Goal: Transaction & Acquisition: Purchase product/service

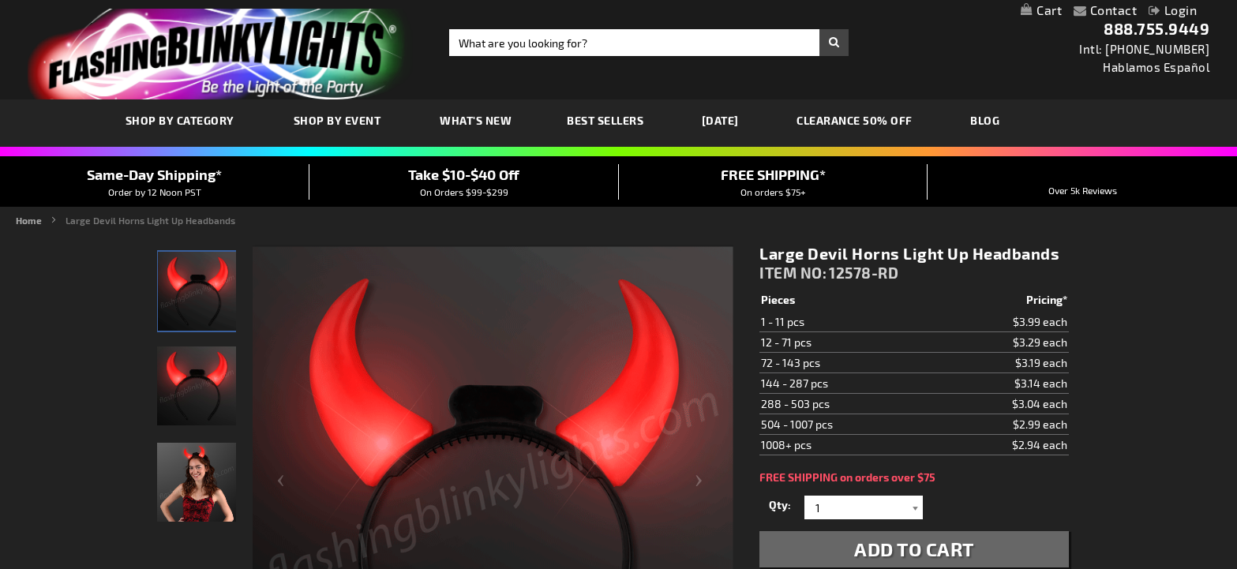
click at [918, 509] on div at bounding box center [915, 508] width 16 height 24
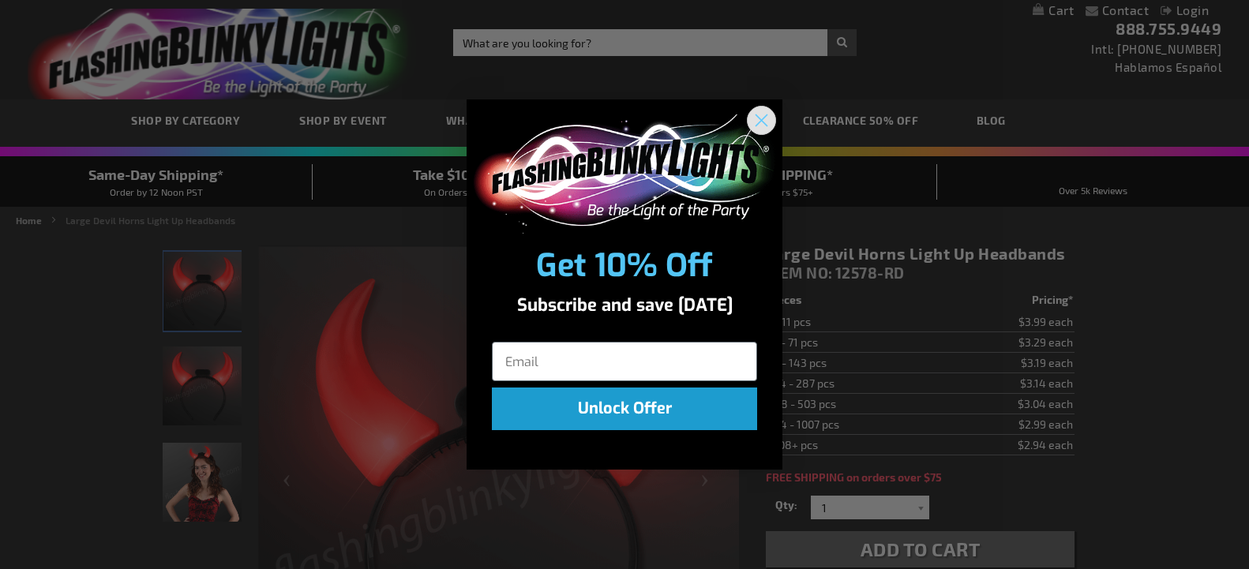
click at [754, 120] on circle "Close dialog" at bounding box center [762, 120] width 26 height 26
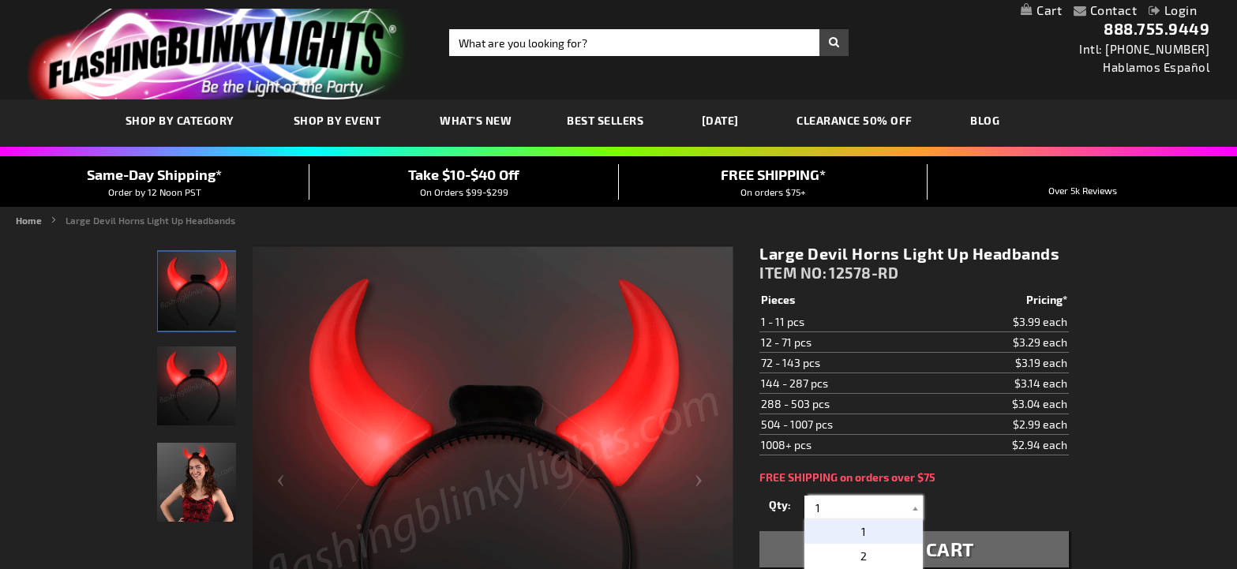
drag, startPoint x: 826, startPoint y: 506, endPoint x: 784, endPoint y: 507, distance: 41.9
click at [784, 507] on div "Qty 1 2 3 4 5 6 7 8 9 10 11 12 24 36 48 60 72 84 96 108 120 132 144 156 168" at bounding box center [914, 508] width 309 height 32
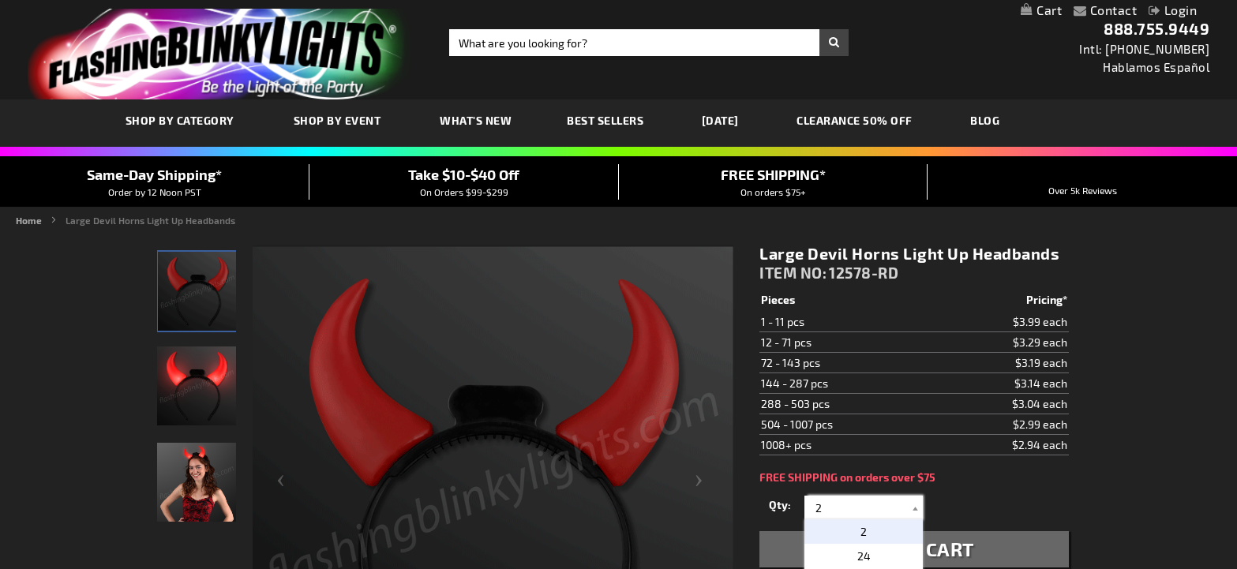
type input "2"
click at [853, 528] on p "2" at bounding box center [864, 532] width 118 height 24
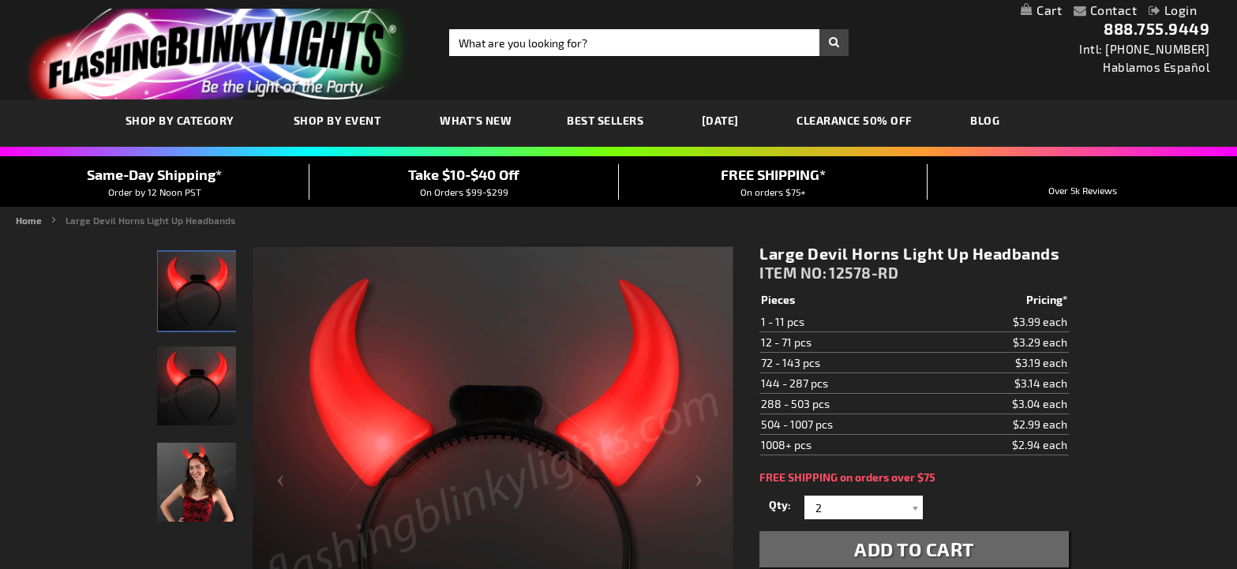
click at [915, 543] on span "Add to Cart" at bounding box center [914, 549] width 120 height 23
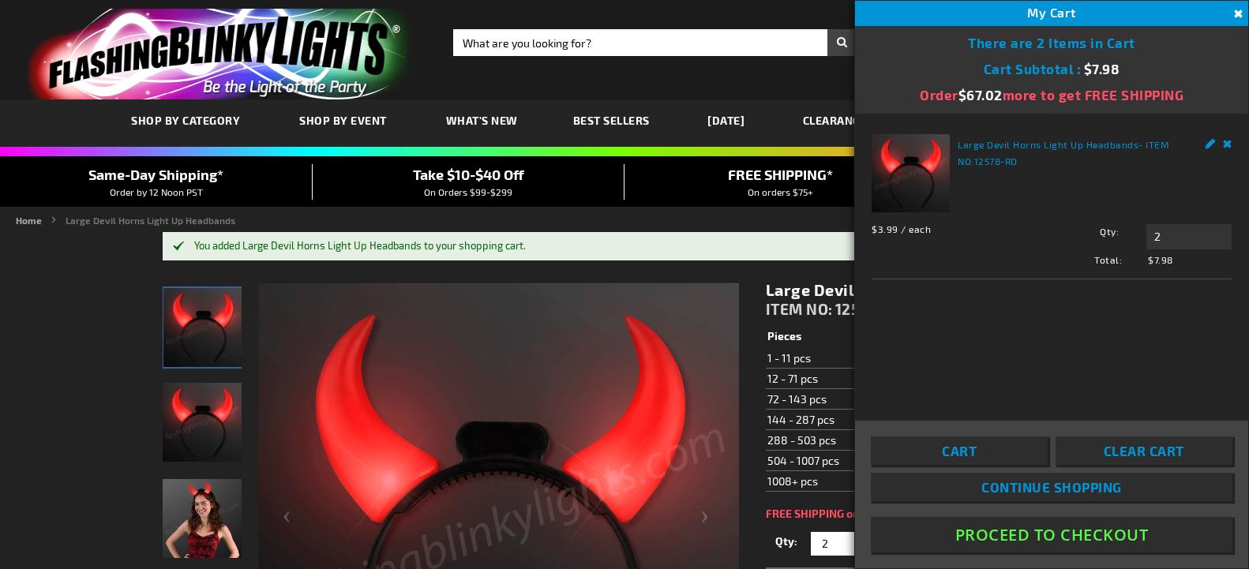
click at [1057, 531] on button "Proceed To Checkout" at bounding box center [1052, 535] width 362 height 36
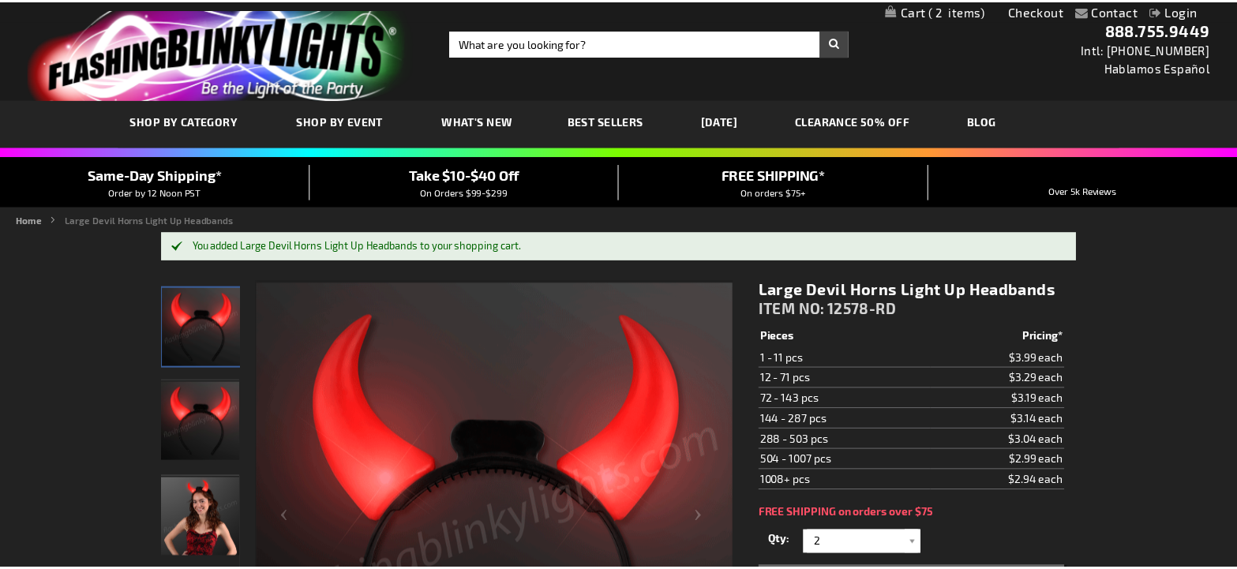
scroll to position [35, 0]
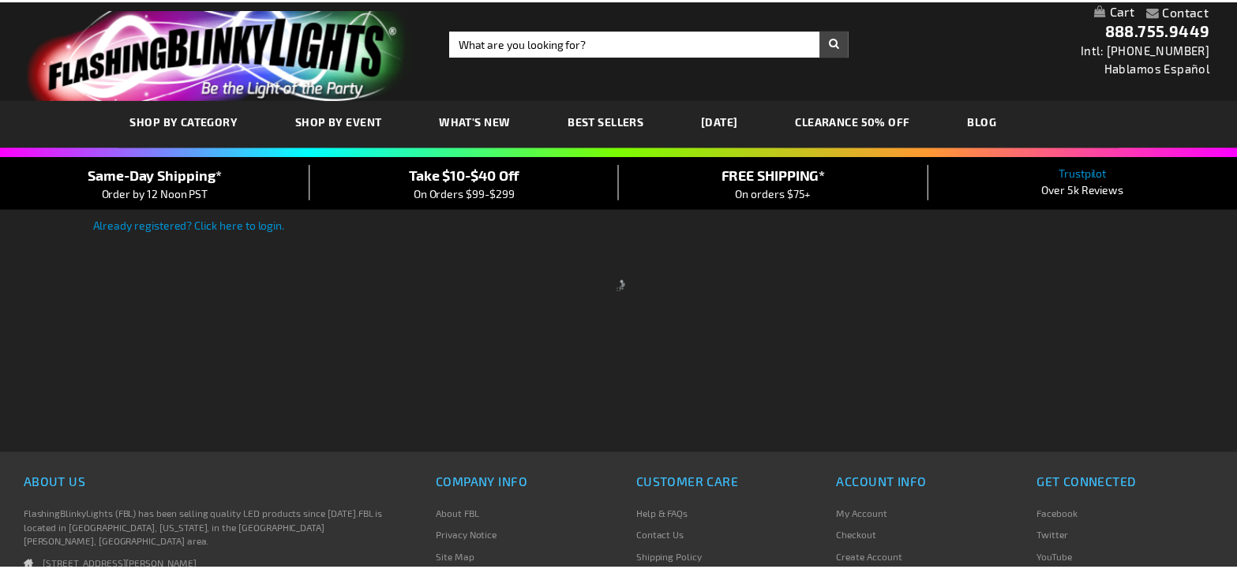
scroll to position [237, 0]
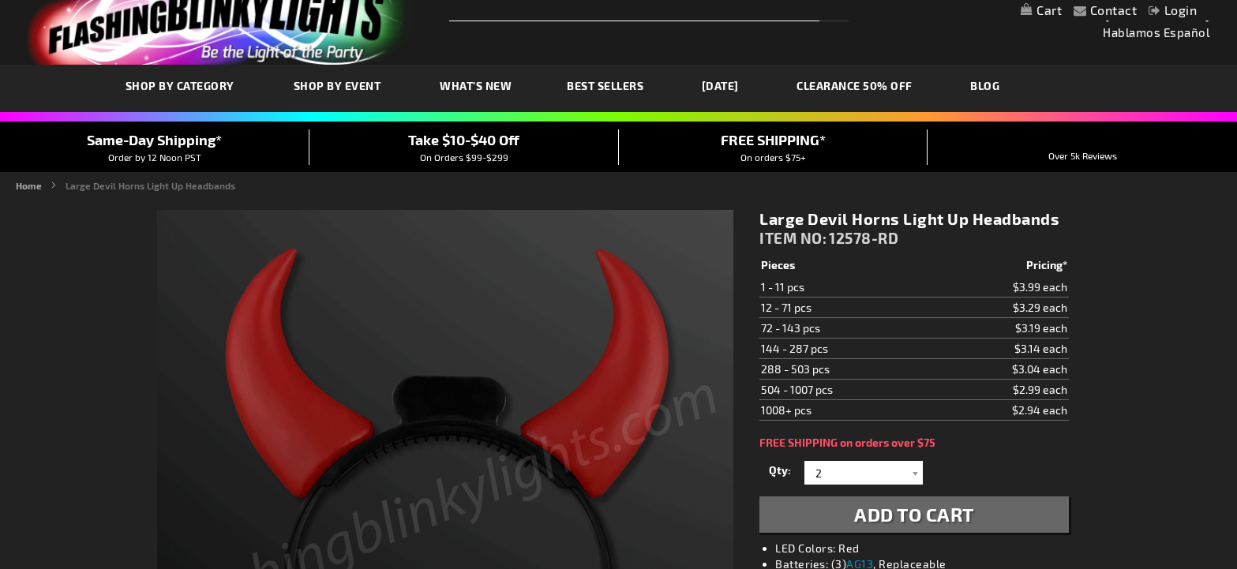
scroll to position [193, 0]
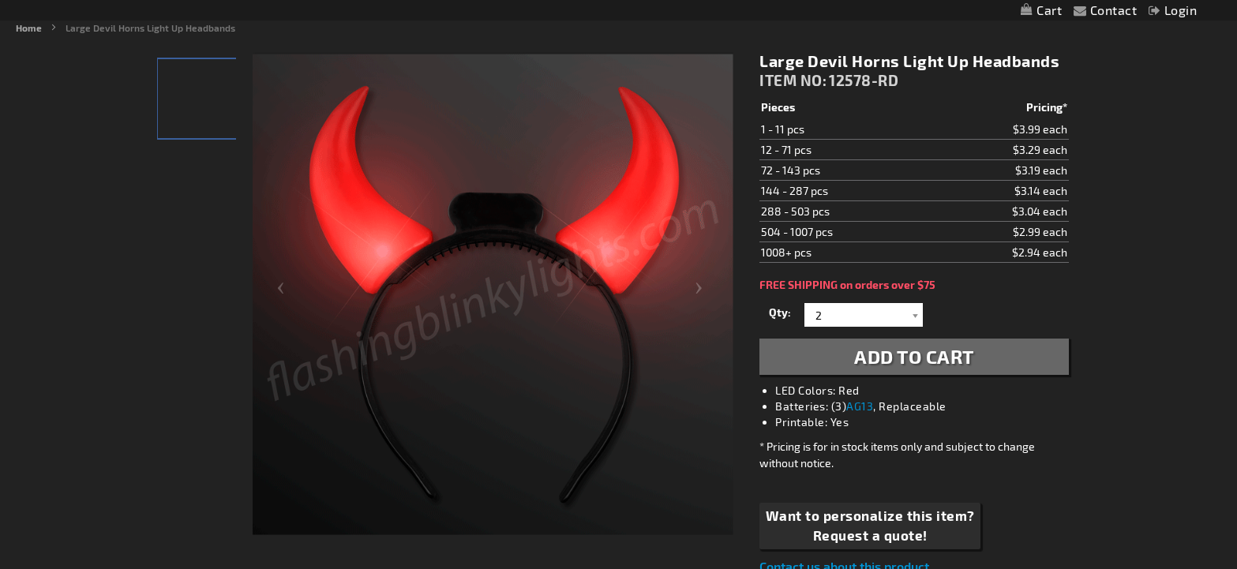
click at [883, 356] on span "Add to Cart" at bounding box center [914, 356] width 120 height 23
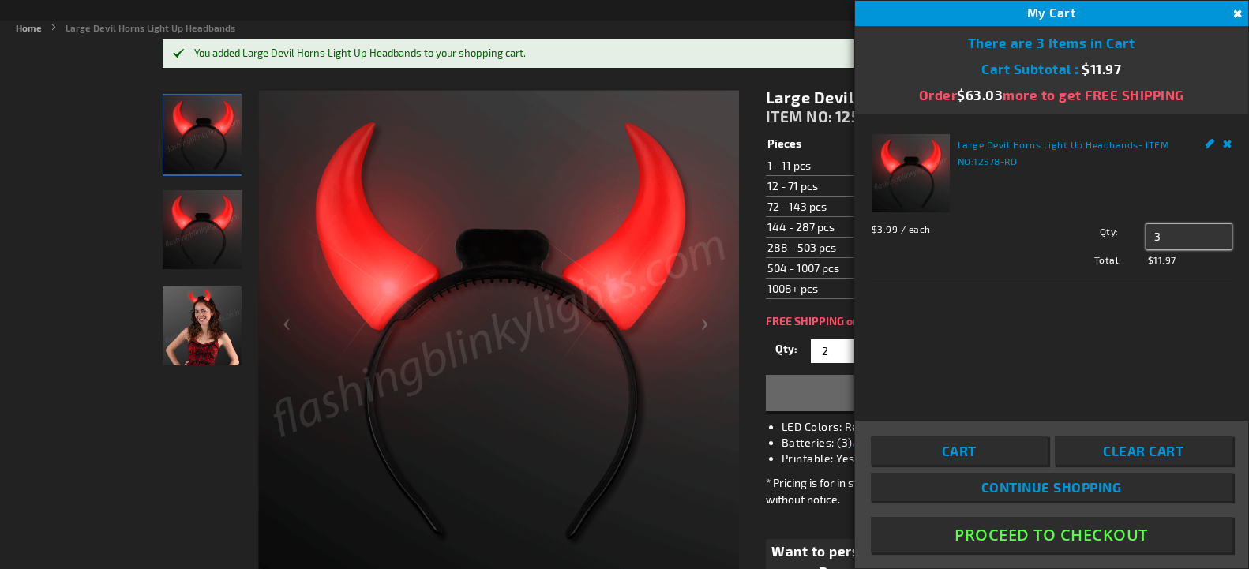
click at [1163, 239] on input "3" at bounding box center [1189, 236] width 85 height 25
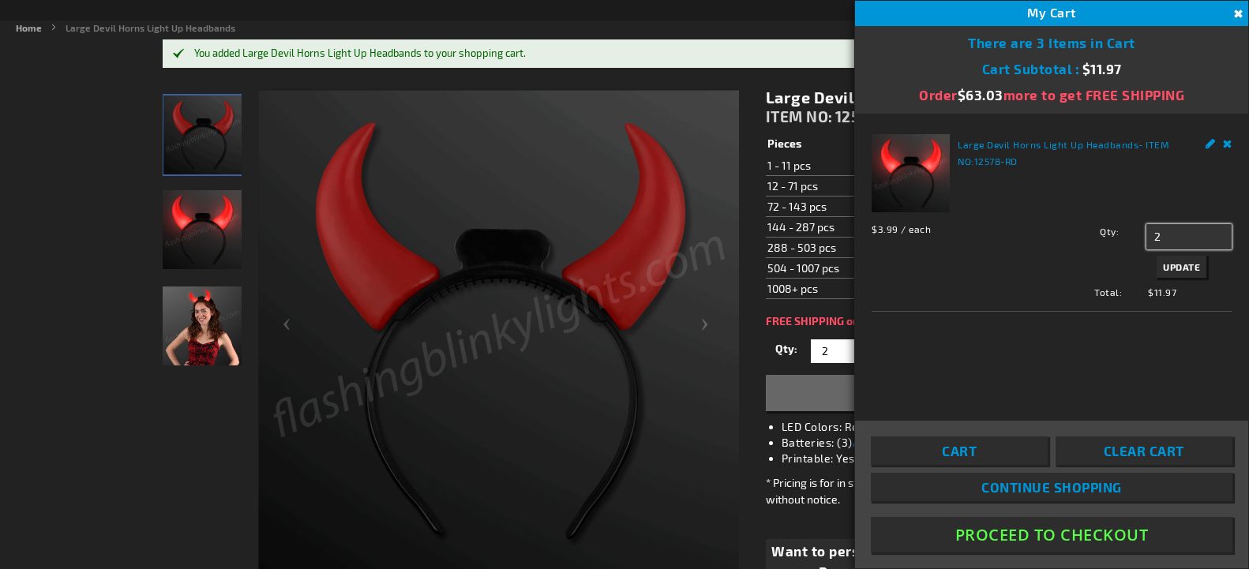
type input "2"
click at [1177, 269] on span "Update" at bounding box center [1181, 266] width 37 height 11
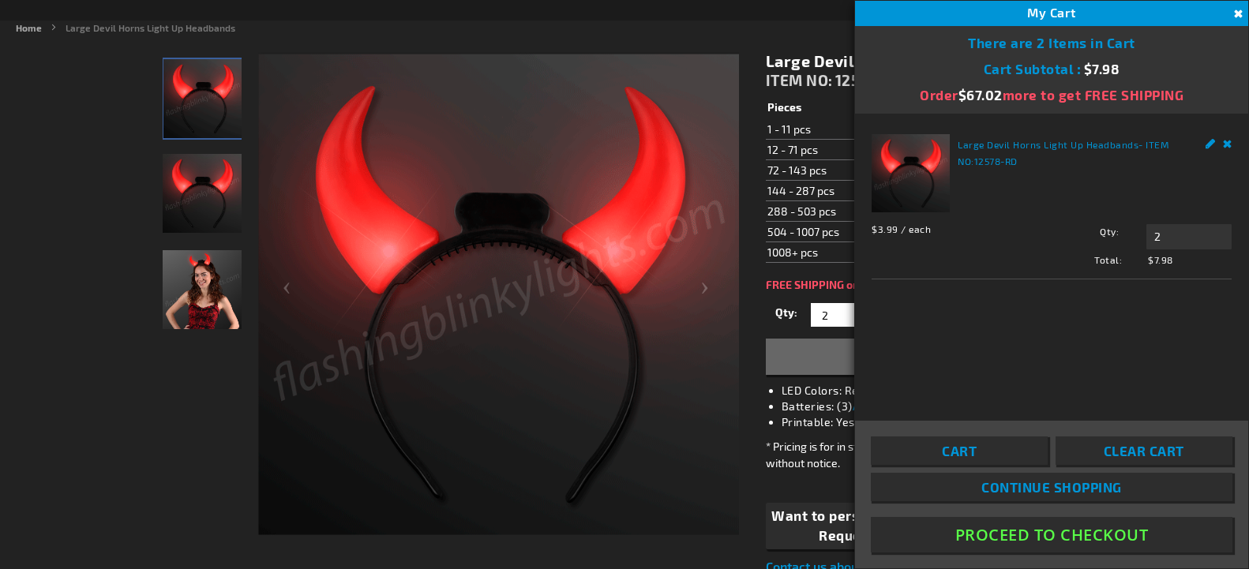
click at [1056, 528] on button "Proceed To Checkout" at bounding box center [1052, 535] width 362 height 36
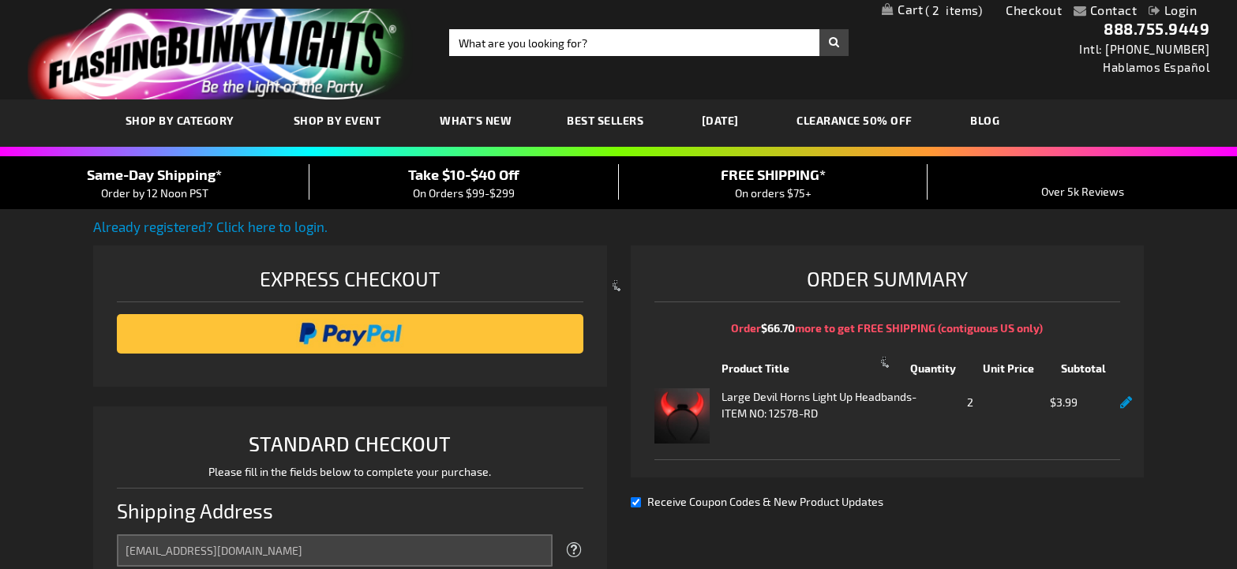
scroll to position [407, 0]
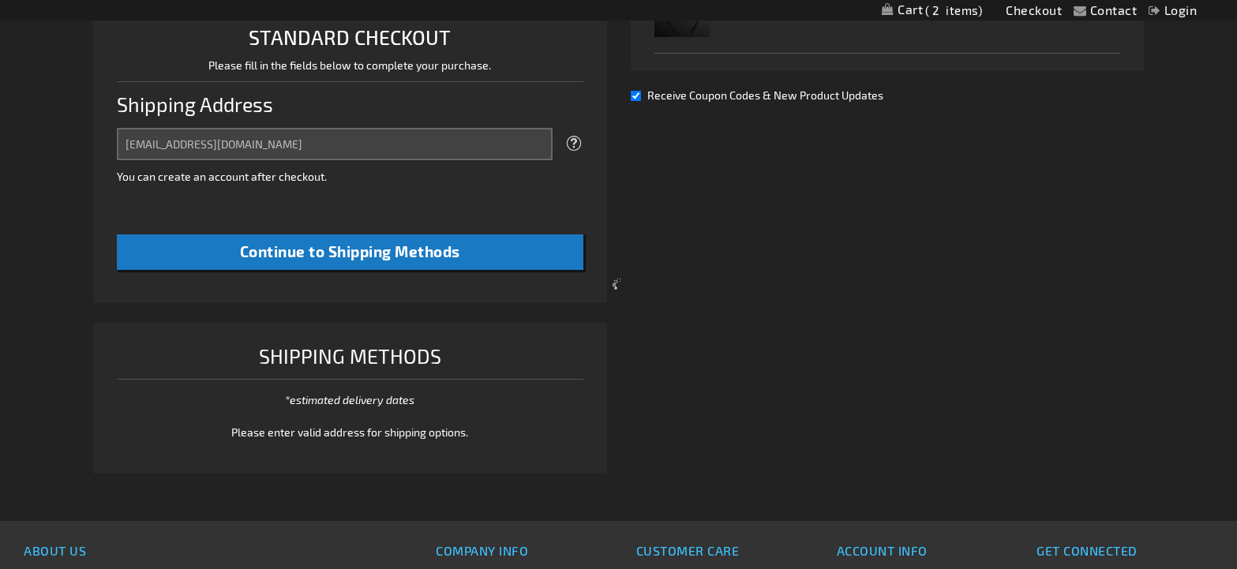
select select "US"
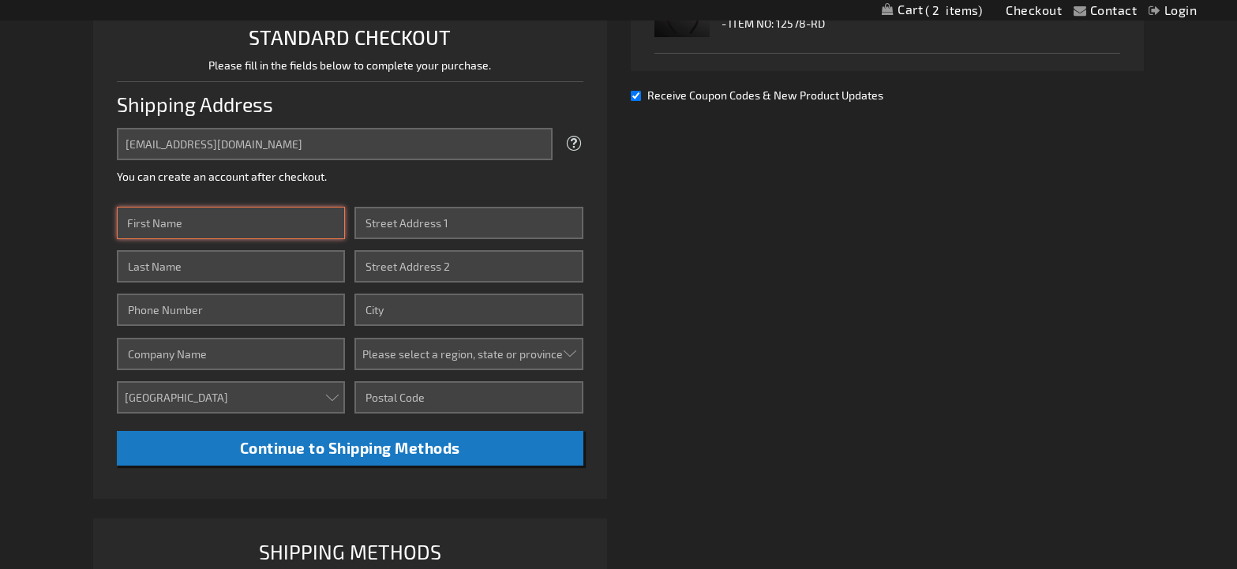
click at [172, 228] on input "First Name" at bounding box center [231, 223] width 229 height 32
type input "[PERSON_NAME]"
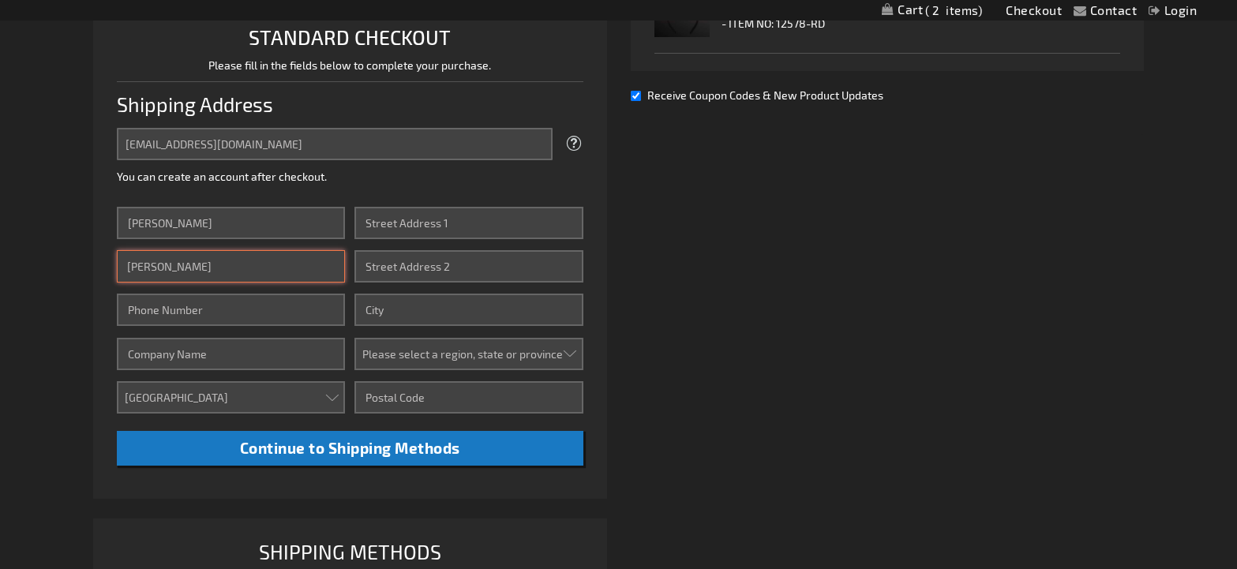
type input "6469389726"
type input "[STREET_ADDRESS]"
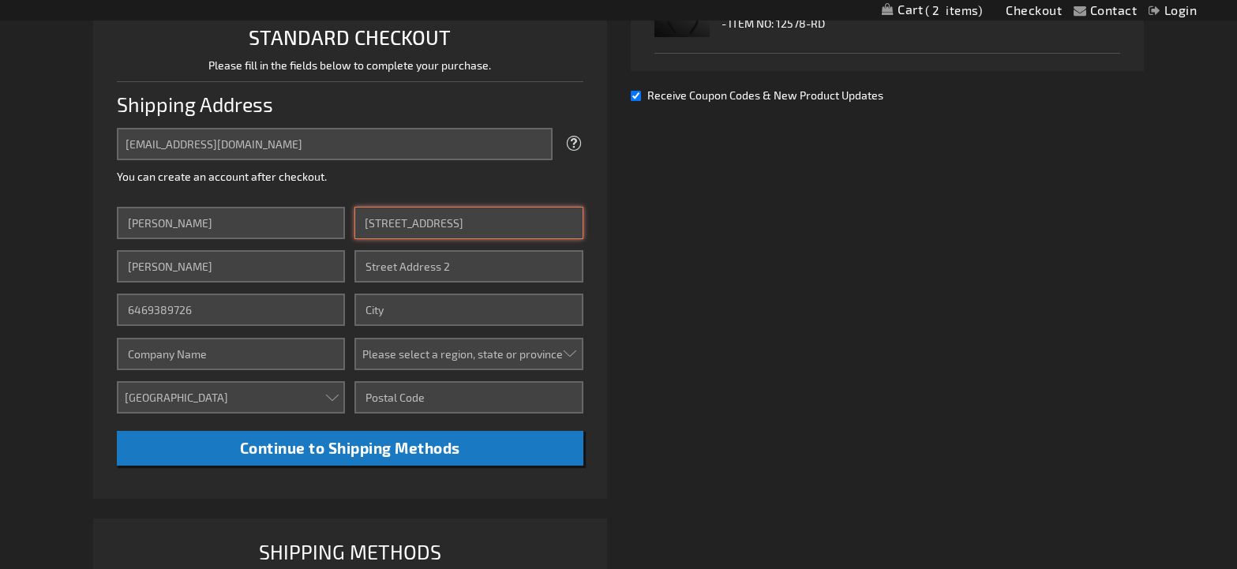
type input "[GEOGRAPHIC_DATA]"
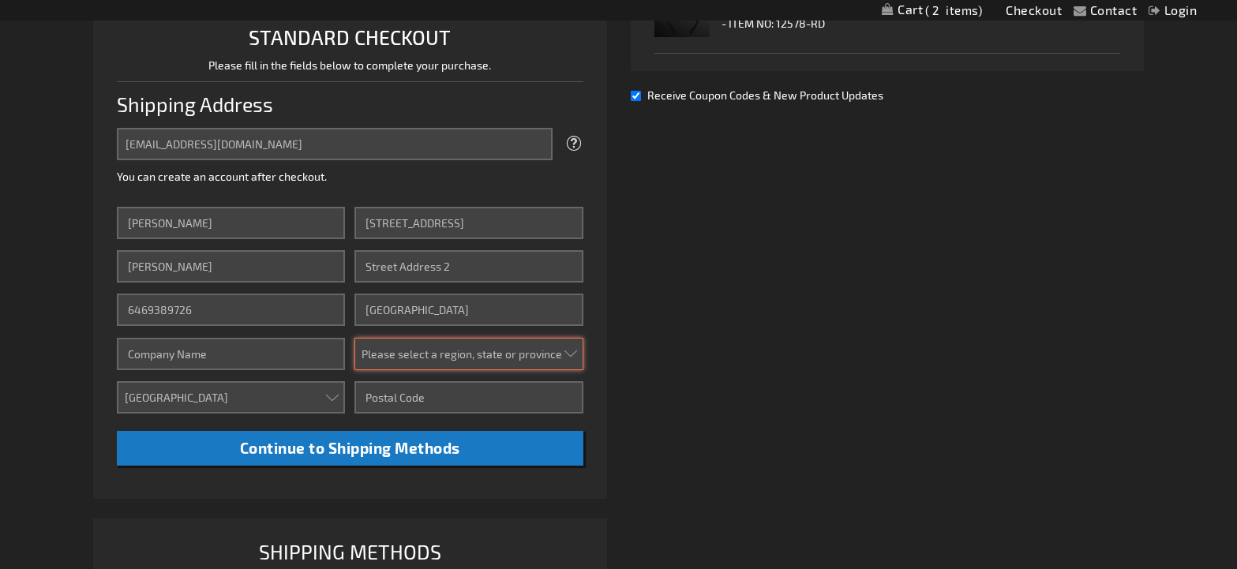
select select "18"
type input "34275"
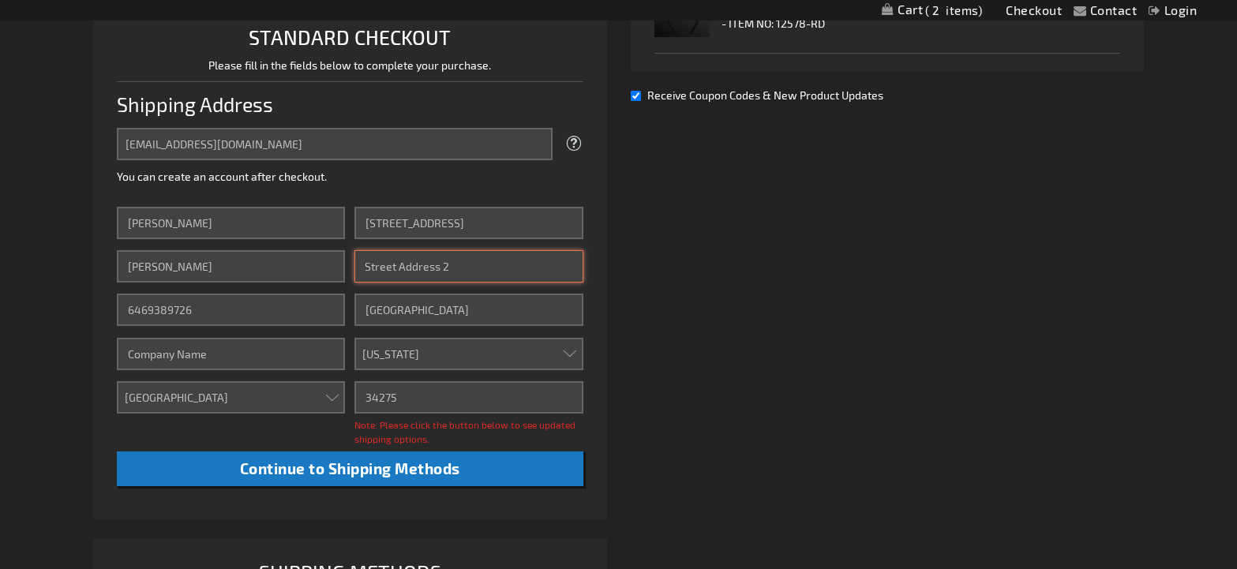
click at [391, 268] on input "Street Address: Line 2" at bounding box center [469, 266] width 229 height 32
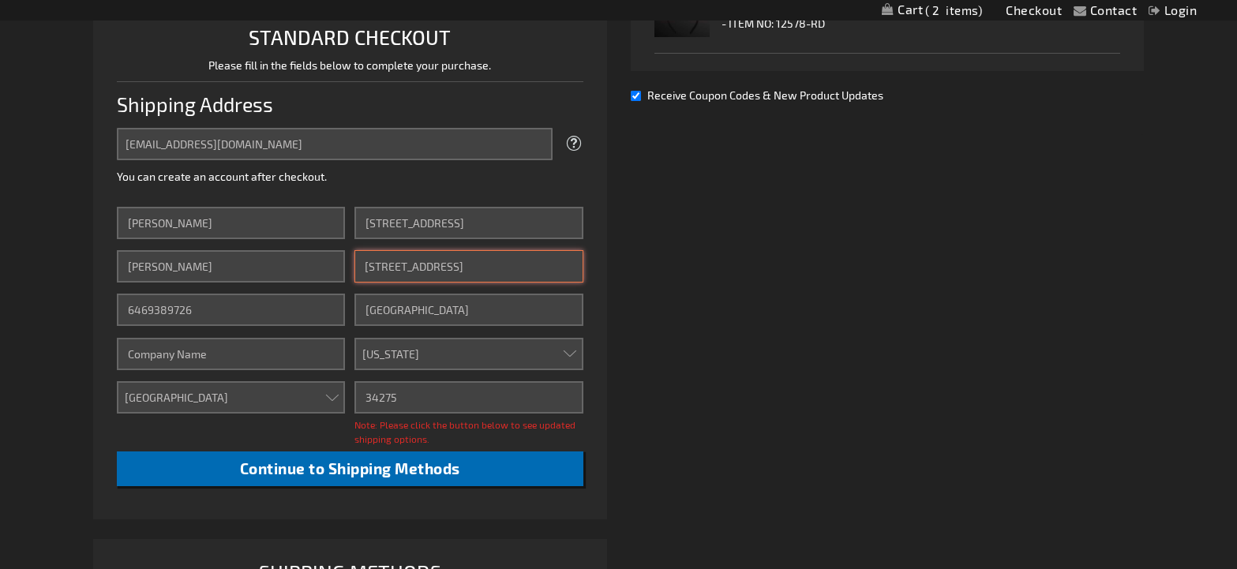
type input "[STREET_ADDRESS]"
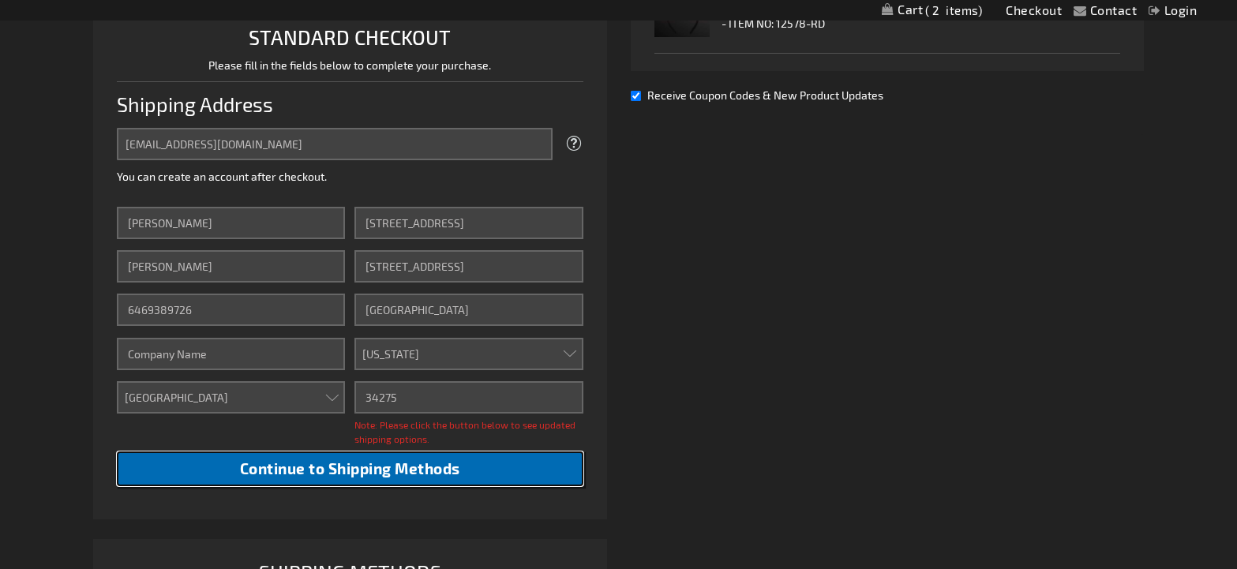
click at [312, 470] on span "Continue to Shipping Methods" at bounding box center [350, 469] width 220 height 18
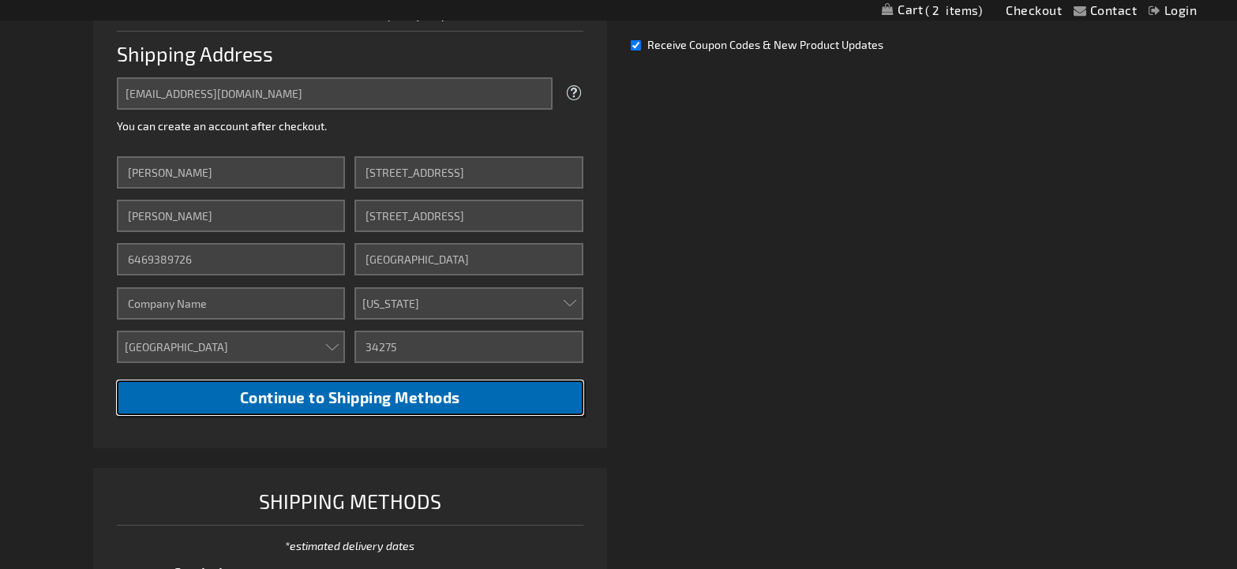
scroll to position [486, 0]
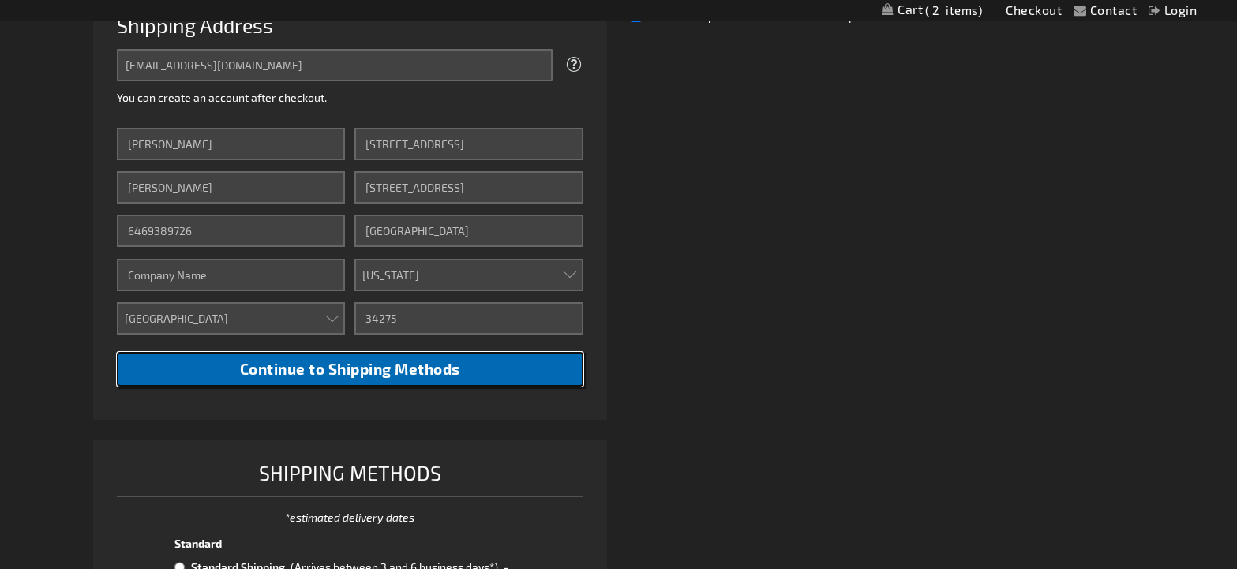
click at [440, 368] on span "Continue to Shipping Methods" at bounding box center [350, 369] width 220 height 18
click at [411, 365] on span "Continue to Shipping Methods" at bounding box center [350, 369] width 220 height 18
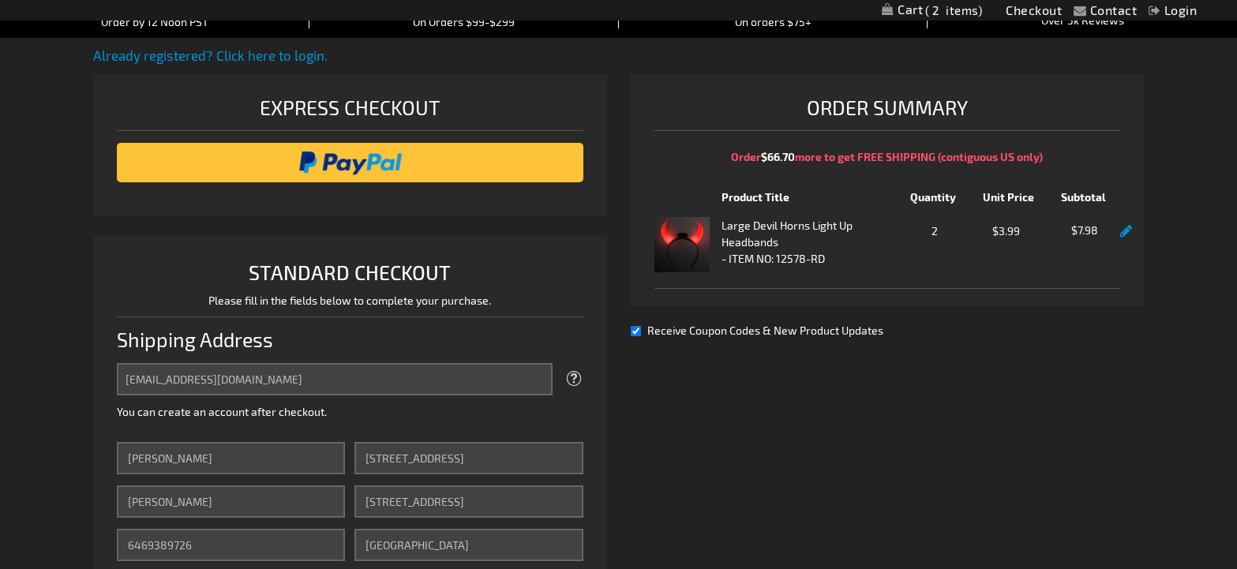
scroll to position [170, 0]
